Goal: Check status: Check status

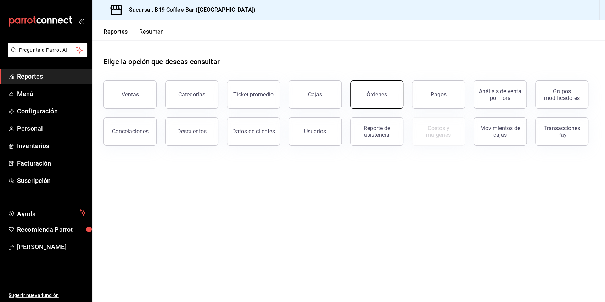
click at [372, 91] on div "Órdenes" at bounding box center [377, 94] width 21 height 7
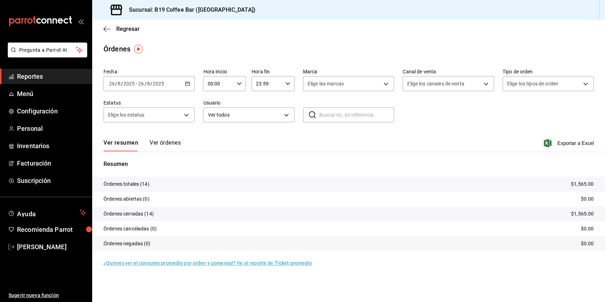
click at [170, 144] on button "Ver órdenes" at bounding box center [165, 145] width 31 height 12
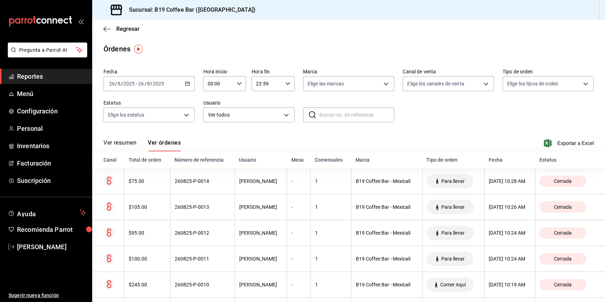
click at [237, 139] on div "Ver resumen Ver órdenes Exportar a Excel" at bounding box center [349, 141] width 491 height 21
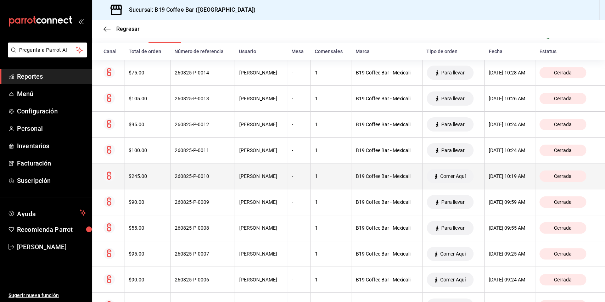
scroll to position [110, 0]
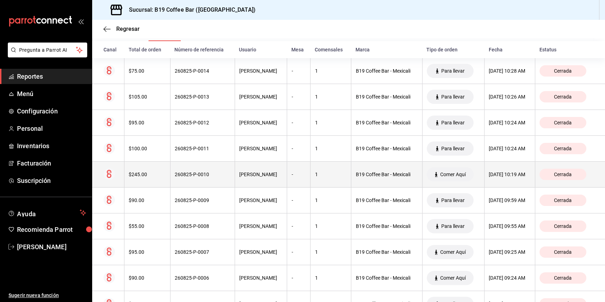
click at [166, 184] on th "$245.00" at bounding box center [147, 175] width 46 height 26
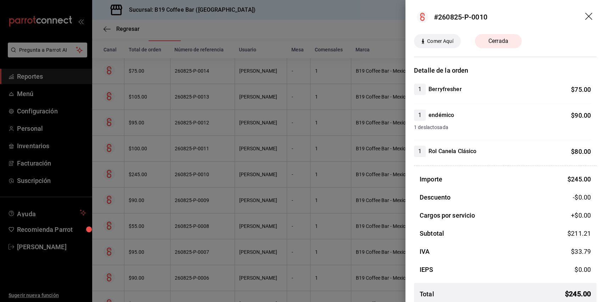
click at [586, 14] on icon "drag" at bounding box center [590, 17] width 9 height 9
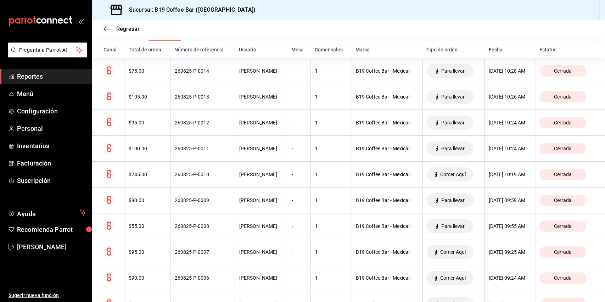
click at [62, 79] on span "Reportes" at bounding box center [51, 77] width 69 height 10
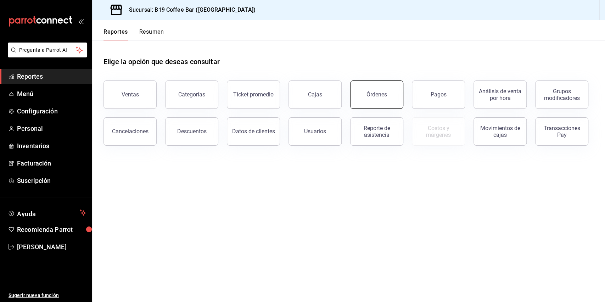
click at [369, 89] on button "Órdenes" at bounding box center [376, 95] width 53 height 28
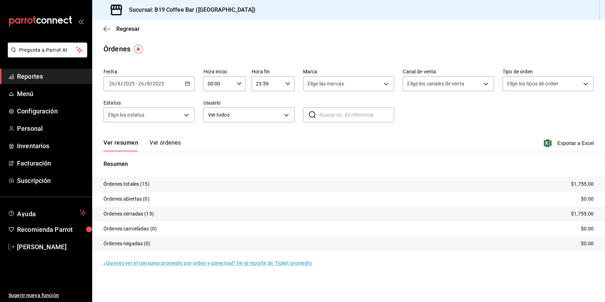
click at [160, 149] on button "Ver órdenes" at bounding box center [165, 145] width 31 height 12
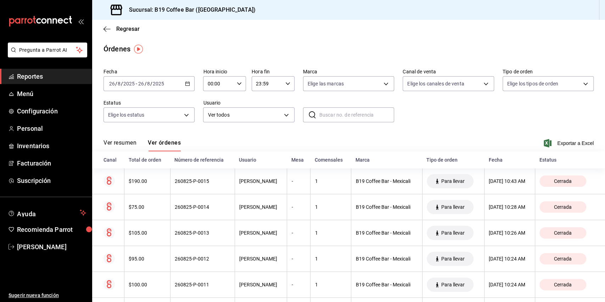
click at [116, 146] on button "Ver resumen" at bounding box center [120, 145] width 33 height 12
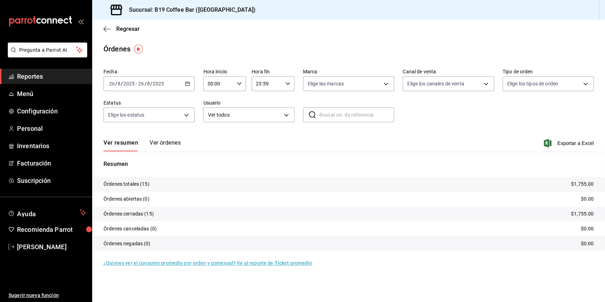
click at [54, 65] on li "Pregunta a Parrot AI" at bounding box center [46, 56] width 86 height 26
click at [54, 73] on span "Reportes" at bounding box center [51, 77] width 69 height 10
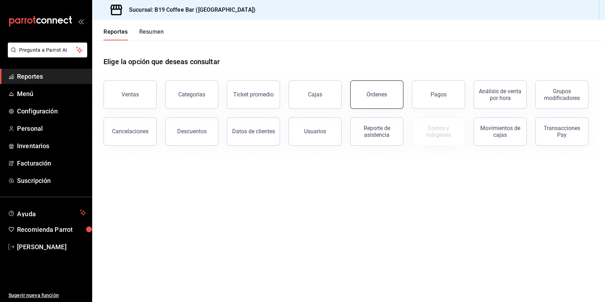
click at [370, 94] on div "Órdenes" at bounding box center [377, 94] width 21 height 7
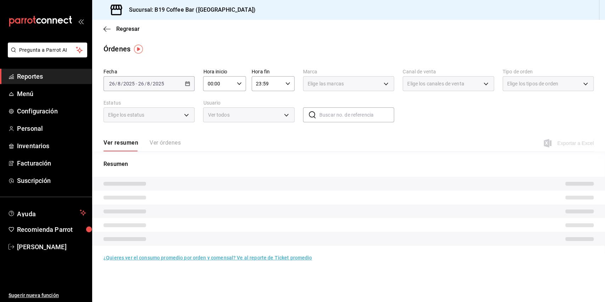
click at [338, 38] on div "Regresar" at bounding box center [348, 29] width 513 height 18
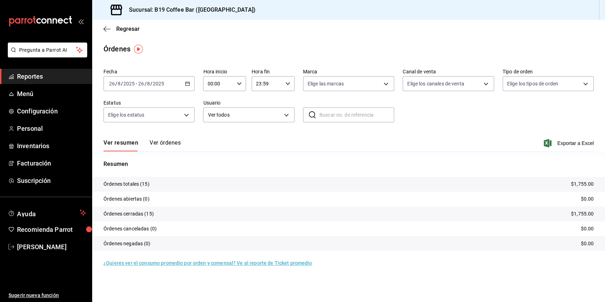
click at [162, 143] on button "Ver órdenes" at bounding box center [165, 145] width 31 height 12
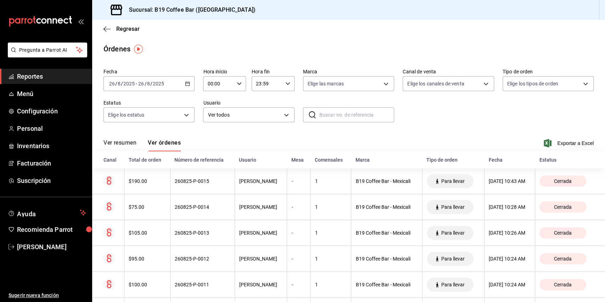
click at [113, 144] on button "Ver resumen" at bounding box center [120, 145] width 33 height 12
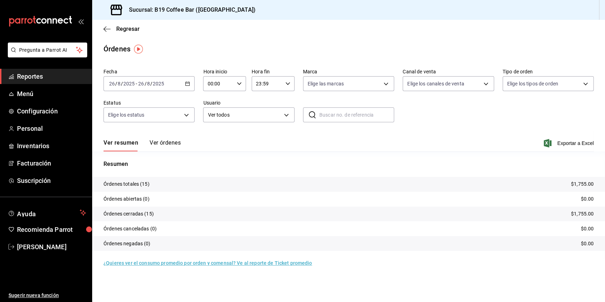
click at [39, 79] on span "Reportes" at bounding box center [51, 77] width 69 height 10
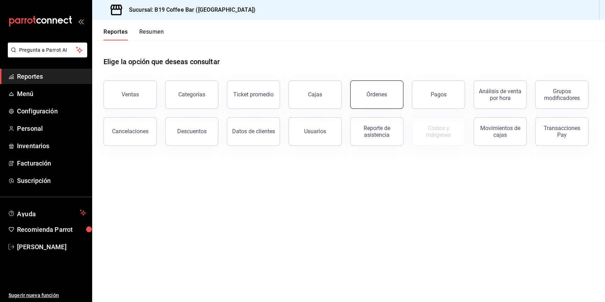
click at [377, 98] on div "Órdenes" at bounding box center [377, 94] width 21 height 7
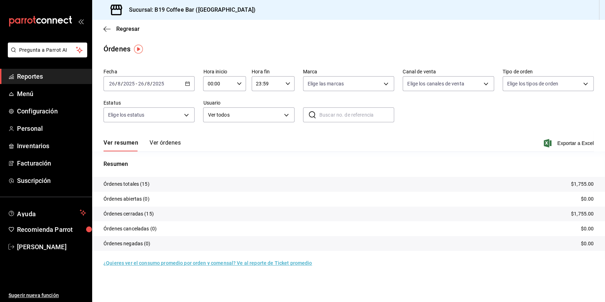
drag, startPoint x: 159, startPoint y: 146, endPoint x: 152, endPoint y: 146, distance: 6.7
click at [160, 146] on button "Ver órdenes" at bounding box center [165, 145] width 31 height 12
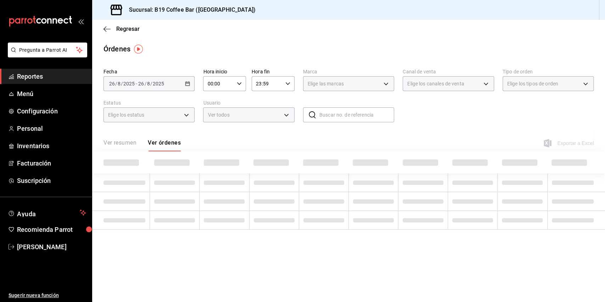
click at [105, 143] on button "Ver resumen" at bounding box center [120, 145] width 33 height 12
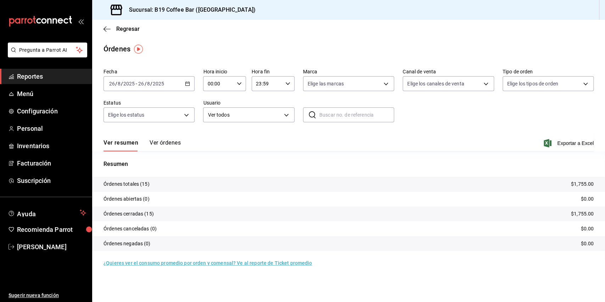
click at [68, 72] on span "Reportes" at bounding box center [51, 77] width 69 height 10
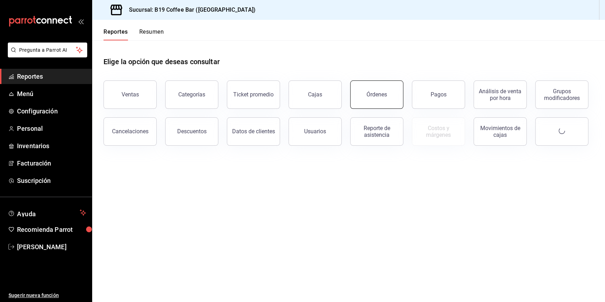
click at [356, 87] on button "Órdenes" at bounding box center [376, 95] width 53 height 28
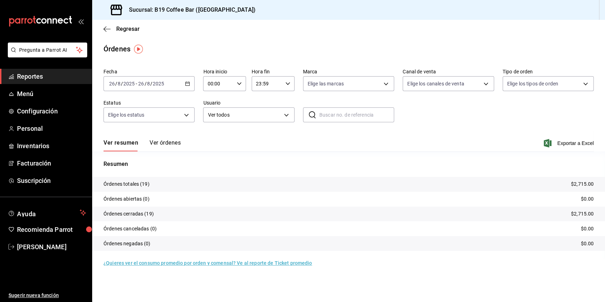
click at [170, 141] on button "Ver órdenes" at bounding box center [165, 145] width 31 height 12
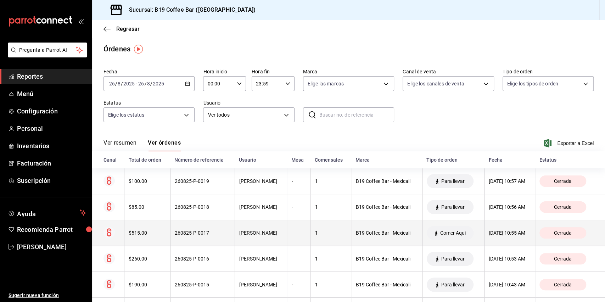
click at [190, 240] on th "260825-P-0017" at bounding box center [202, 233] width 65 height 26
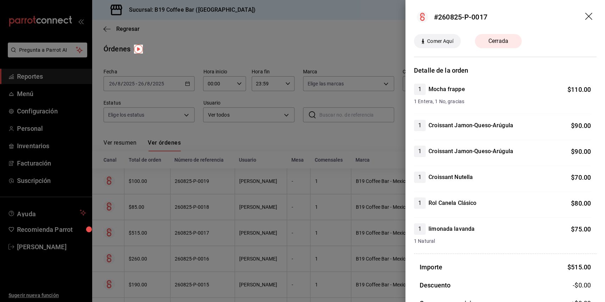
click at [500, 203] on div "1 Rol Canela Clásico $ 80.00" at bounding box center [502, 203] width 177 height 11
click at [331, 233] on div at bounding box center [302, 151] width 605 height 302
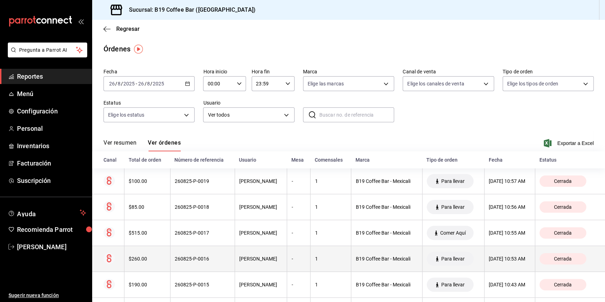
click at [162, 266] on th "$260.00" at bounding box center [147, 259] width 46 height 26
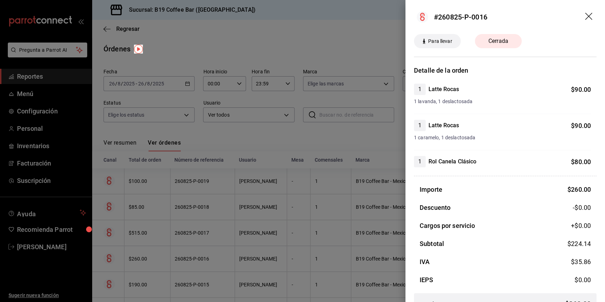
click at [202, 220] on div at bounding box center [302, 151] width 605 height 302
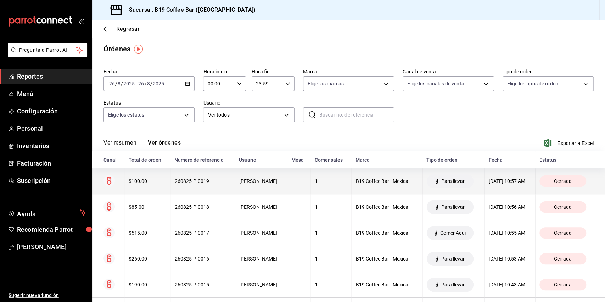
click at [162, 182] on div "$100.00" at bounding box center [147, 181] width 37 height 6
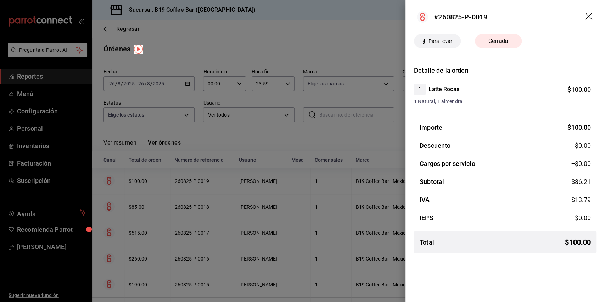
click at [174, 189] on div at bounding box center [302, 151] width 605 height 302
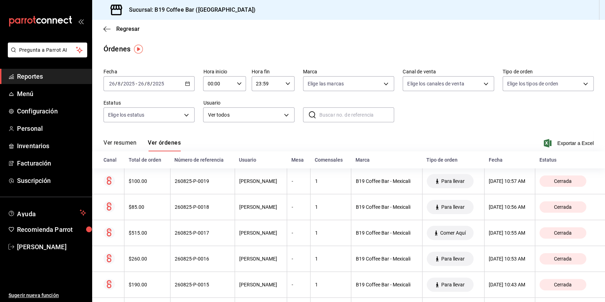
click at [405, 37] on div "Regresar" at bounding box center [348, 29] width 513 height 18
click at [58, 77] on span "Reportes" at bounding box center [51, 77] width 69 height 10
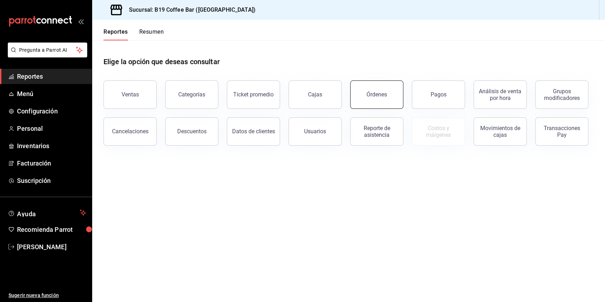
click at [392, 105] on button "Órdenes" at bounding box center [376, 95] width 53 height 28
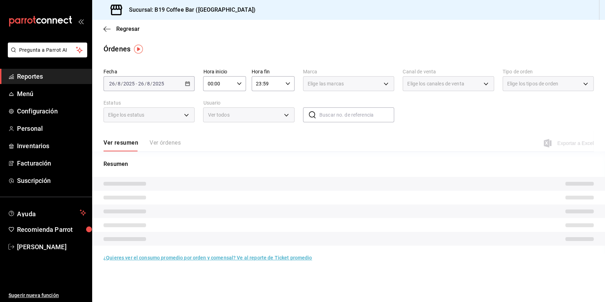
click at [368, 45] on div "Órdenes" at bounding box center [348, 49] width 513 height 11
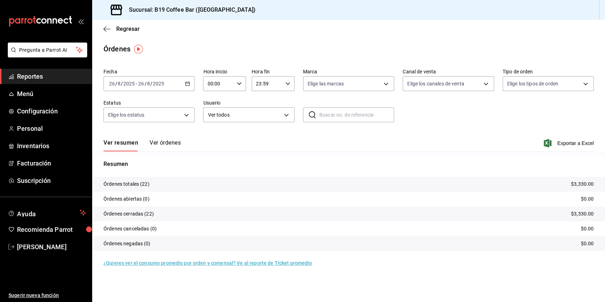
click at [165, 144] on button "Ver órdenes" at bounding box center [165, 145] width 31 height 12
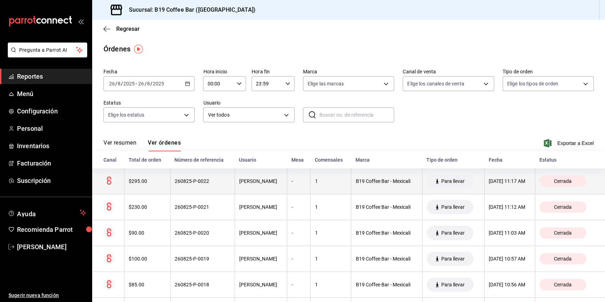
click at [144, 183] on div "$295.00" at bounding box center [147, 181] width 37 height 6
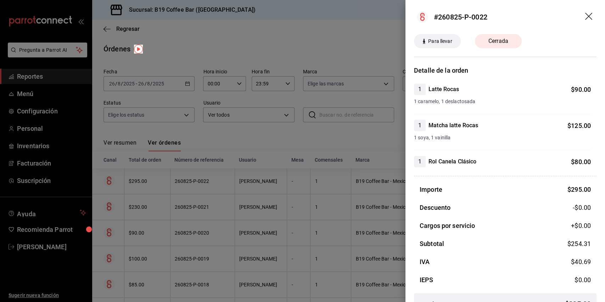
click at [586, 20] on icon "drag" at bounding box center [590, 17] width 9 height 9
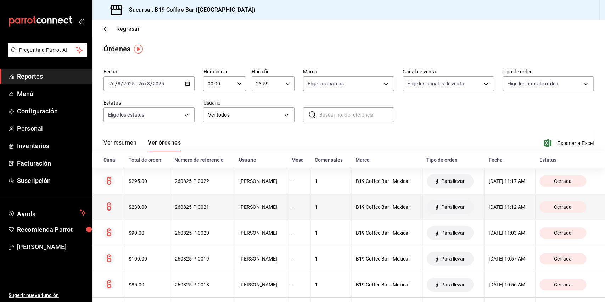
click at [128, 203] on th "$230.00" at bounding box center [147, 207] width 46 height 26
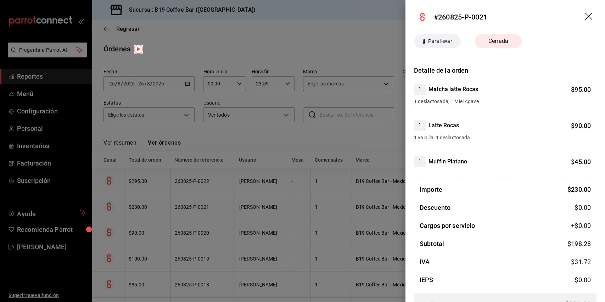
click at [586, 17] on icon "drag" at bounding box center [590, 17] width 9 height 9
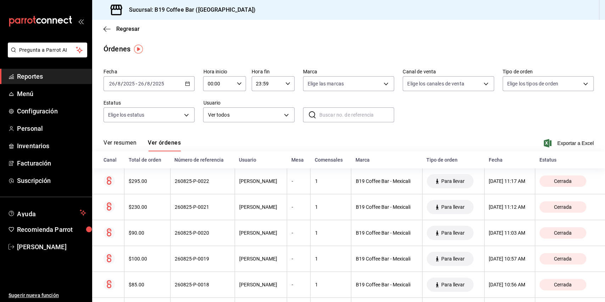
click at [37, 78] on span "Reportes" at bounding box center [51, 77] width 69 height 10
